Goal: Obtain resource: Download file/media

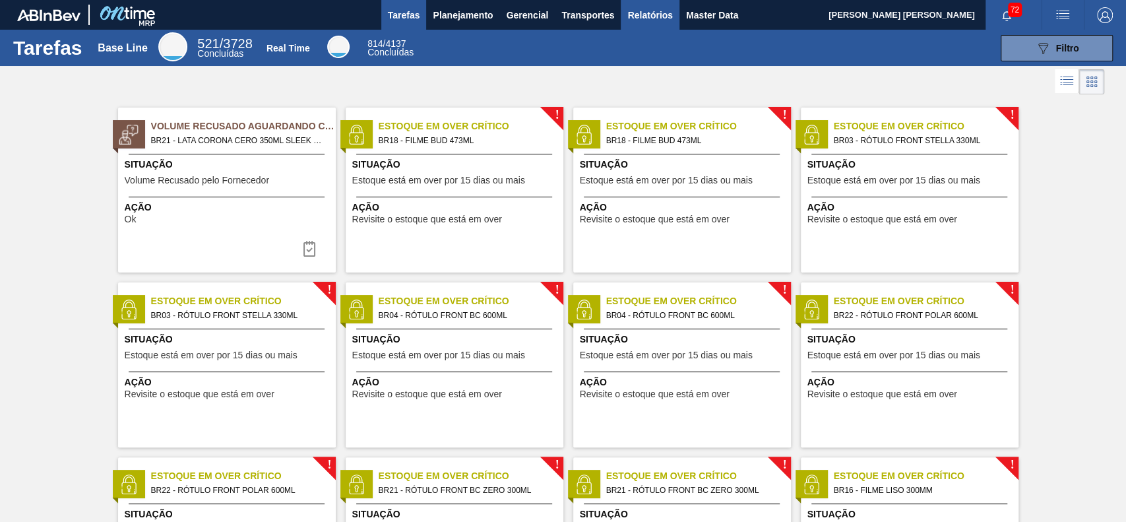
click at [646, 20] on span "Relatórios" at bounding box center [649, 15] width 45 height 16
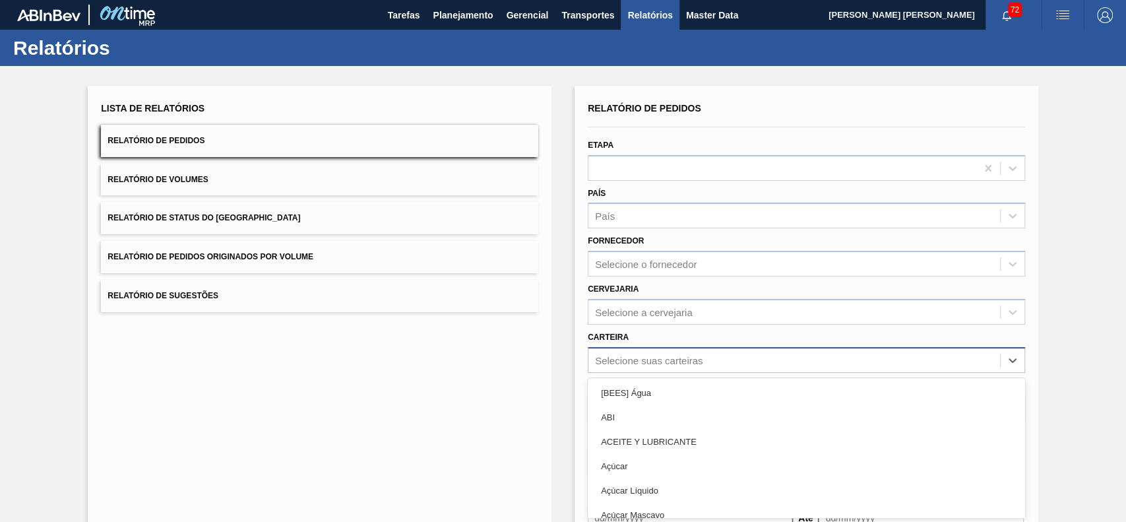
click at [660, 350] on div "option [BEES] Água focused, 1 of 101. 101 results available. Use Up and Down to…" at bounding box center [806, 360] width 437 height 26
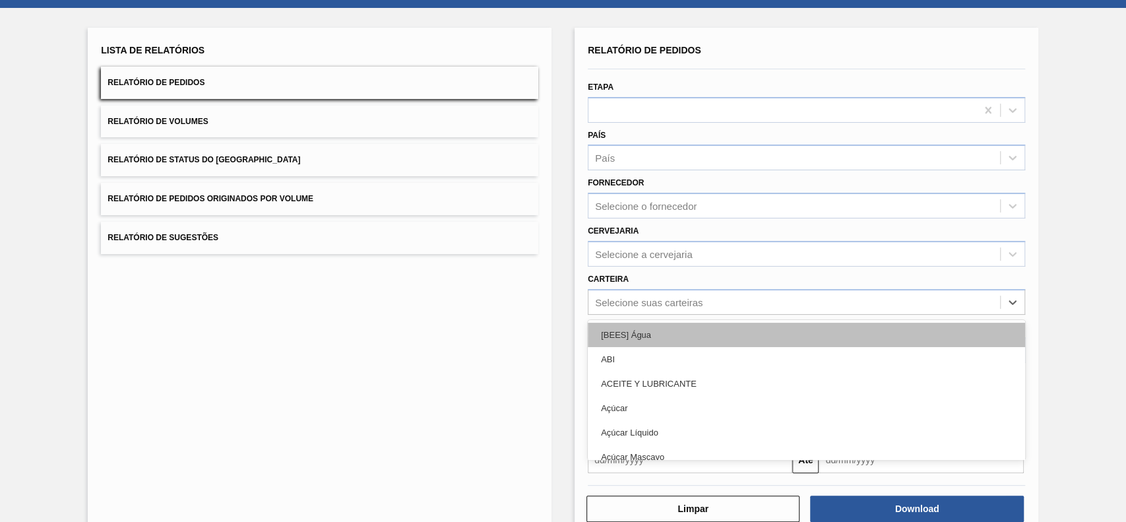
scroll to position [58, 0]
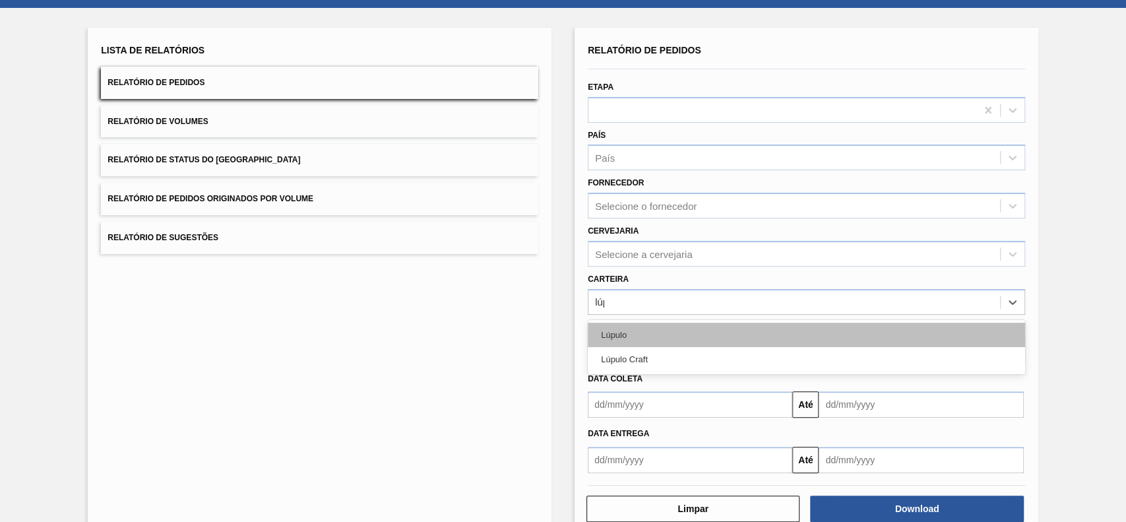
type input "lúpu"
click at [660, 350] on div "Lúpulo Craft" at bounding box center [806, 359] width 437 height 24
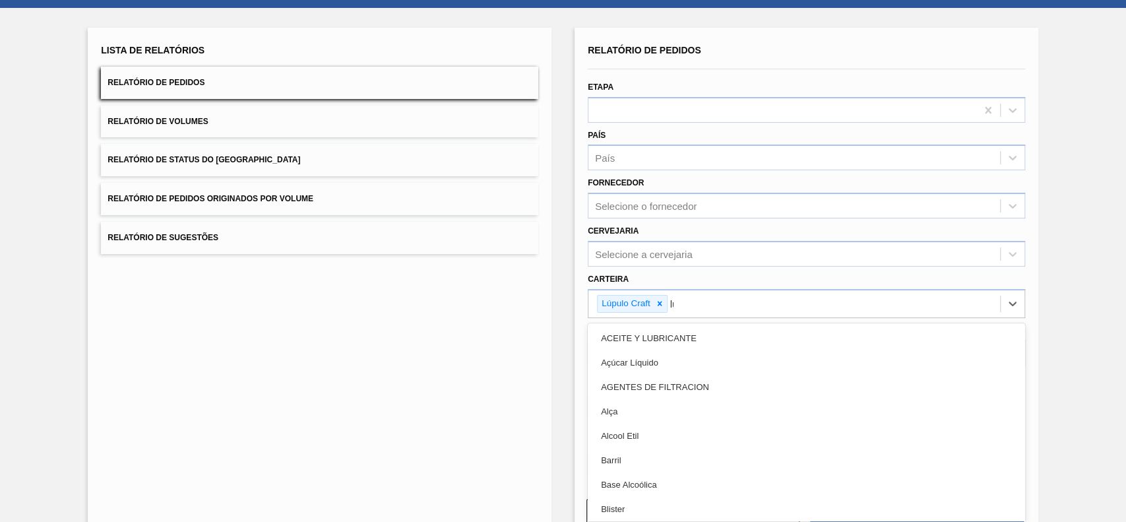
type input "lúpu"
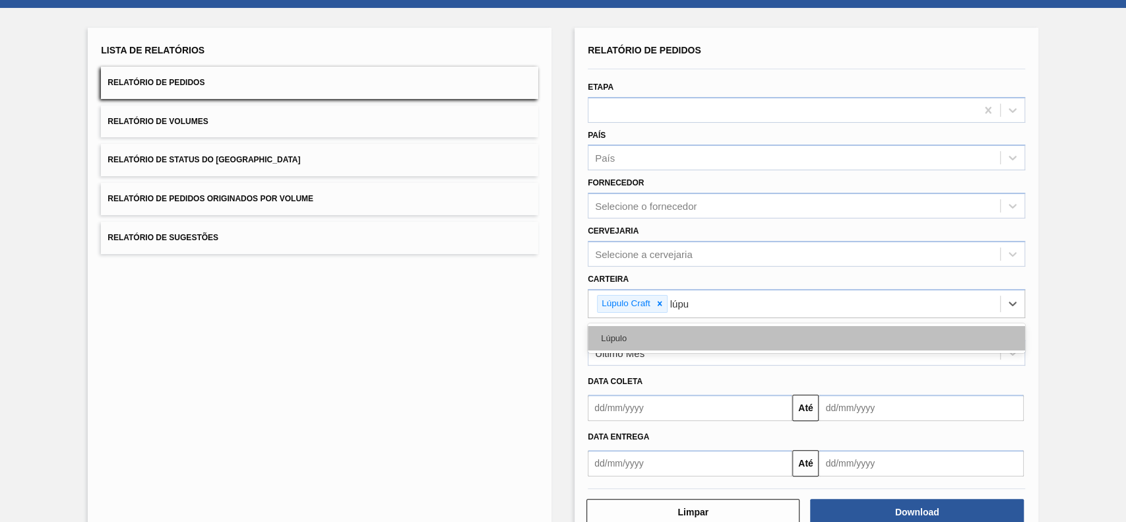
click at [677, 335] on div "Lúpulo" at bounding box center [806, 338] width 437 height 24
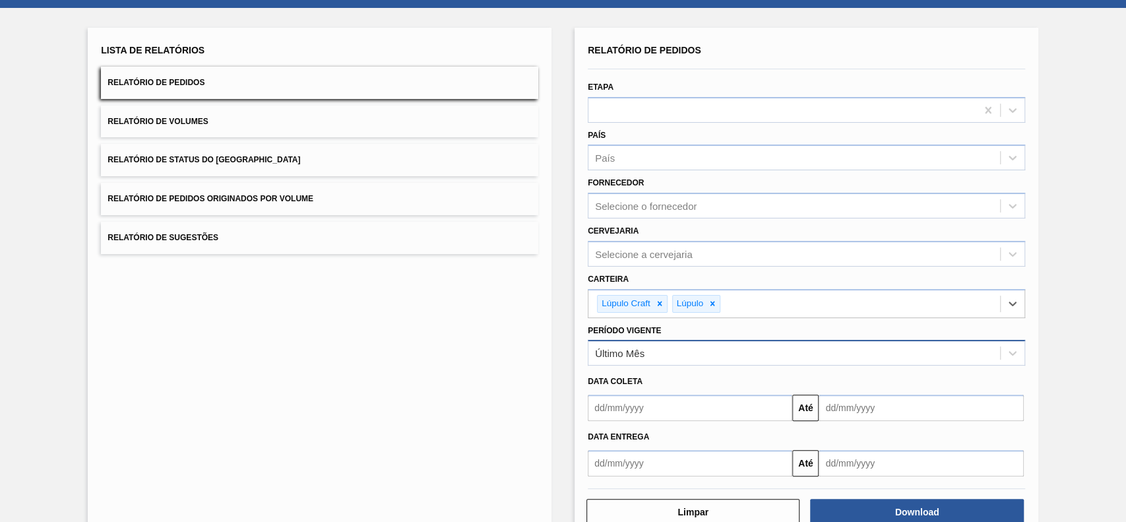
click at [654, 344] on div "Último Mês" at bounding box center [794, 353] width 412 height 19
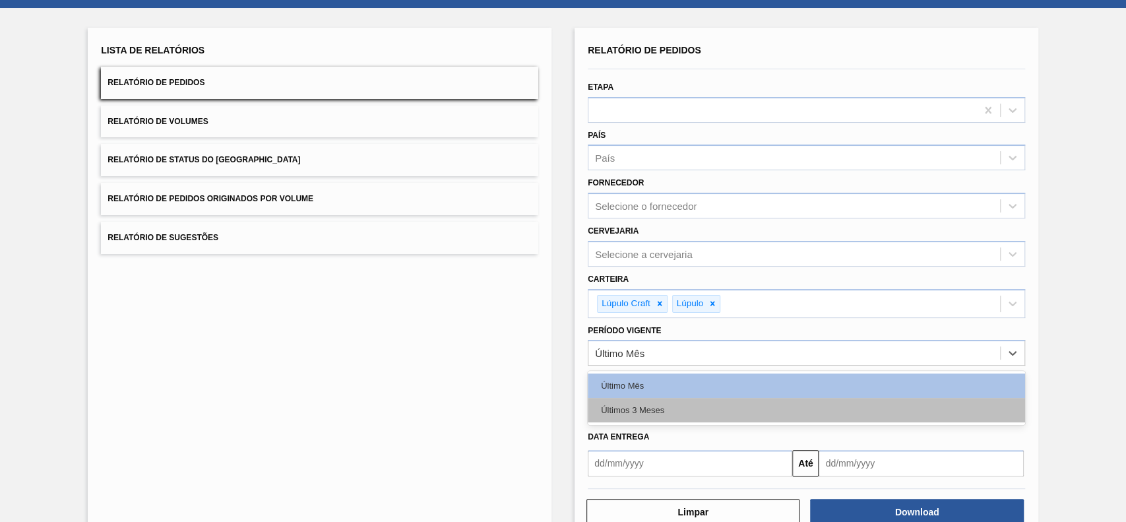
click at [659, 409] on div "Últimos 3 Meses" at bounding box center [806, 410] width 437 height 24
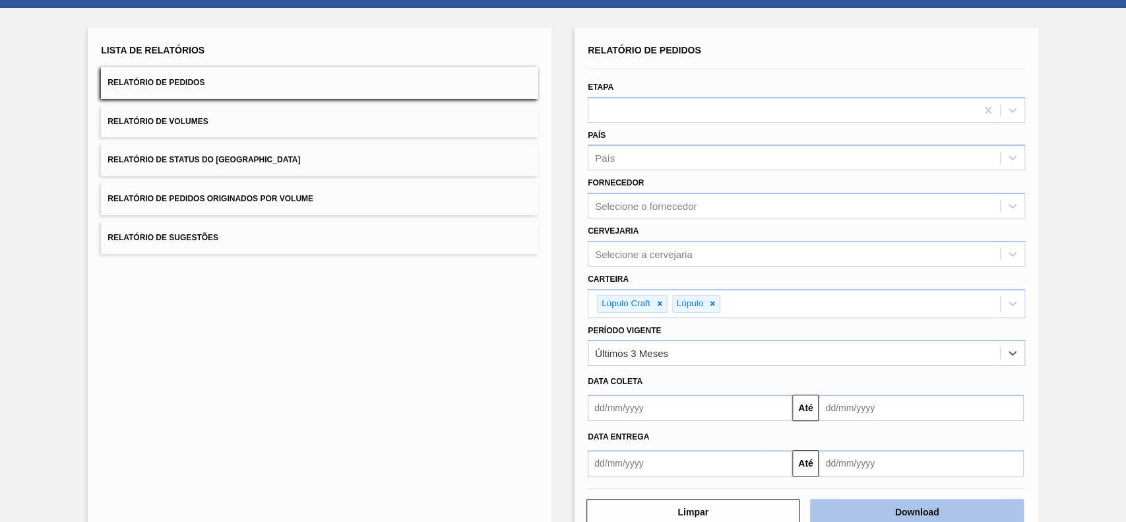
click at [876, 511] on button "Download" at bounding box center [916, 512] width 213 height 26
click at [278, 161] on button "Relatório de Status do [GEOGRAPHIC_DATA]" at bounding box center [319, 160] width 437 height 32
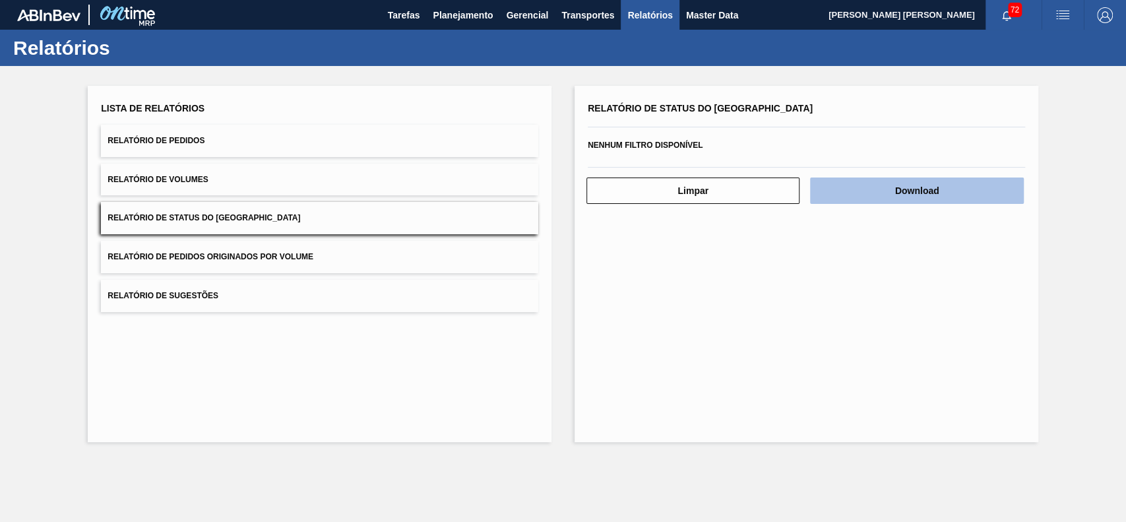
click at [887, 195] on button "Download" at bounding box center [916, 190] width 213 height 26
